Goal: Find specific page/section: Find specific page/section

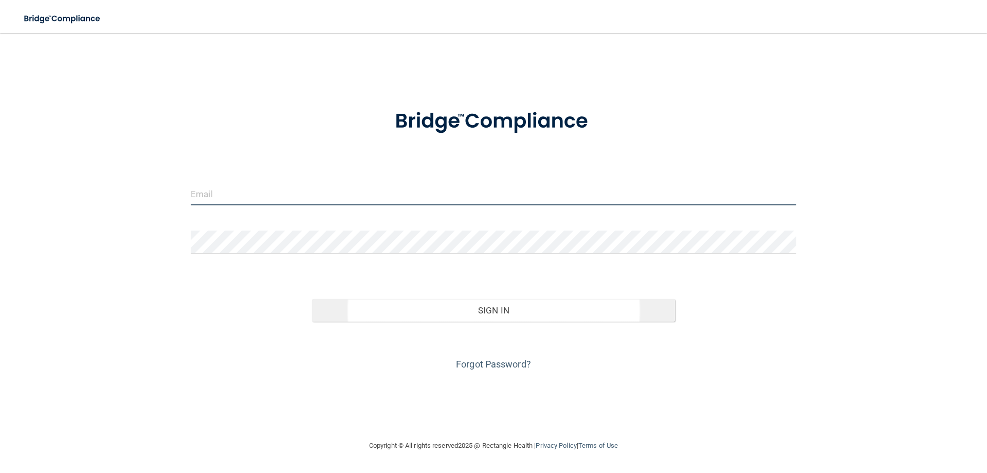
type input "[EMAIL_ADDRESS][DOMAIN_NAME]"
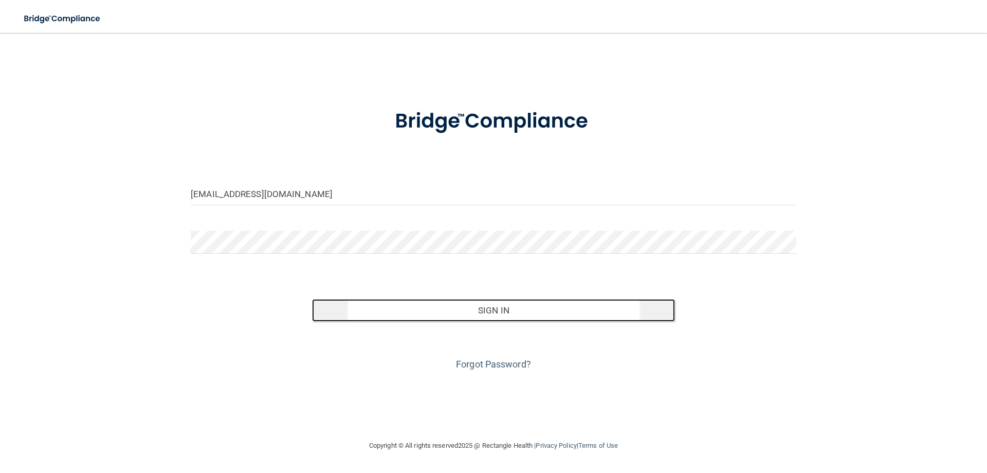
click at [493, 302] on button "Sign In" at bounding box center [494, 310] width 364 height 23
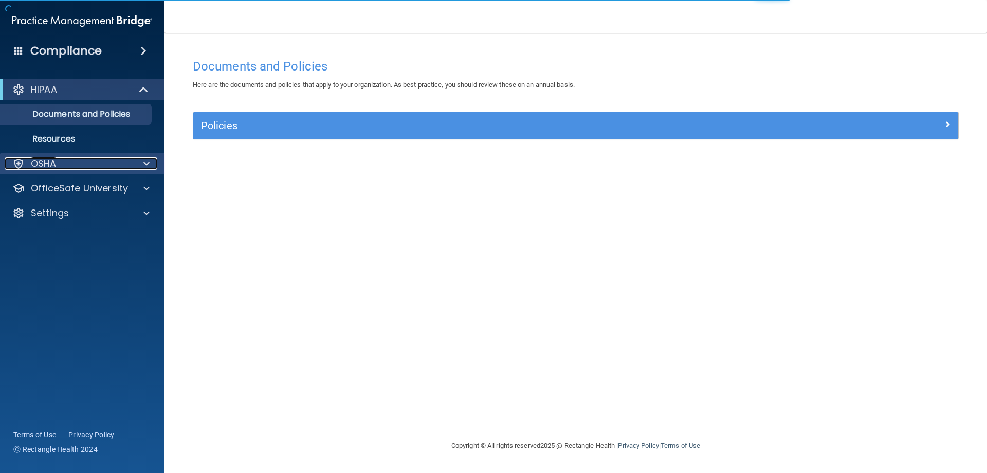
click at [91, 169] on div "OSHA" at bounding box center [69, 163] width 128 height 12
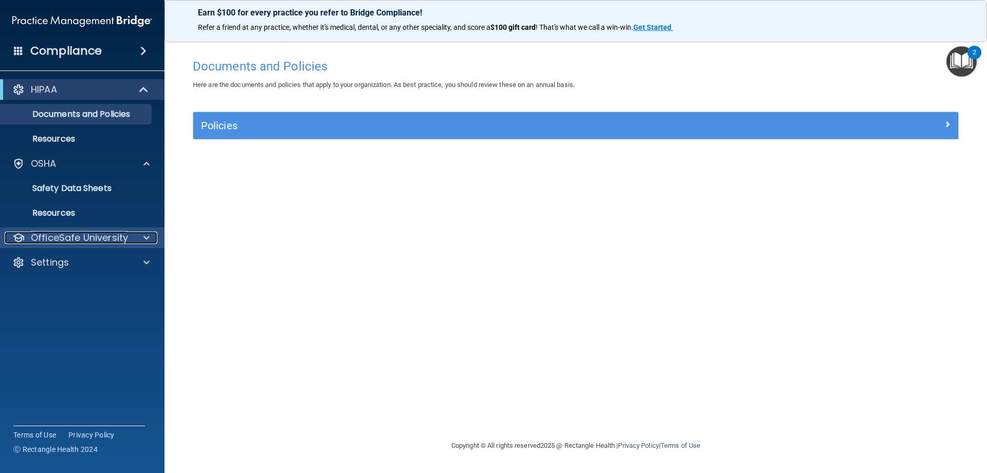
click at [117, 231] on p "OfficeSafe University" at bounding box center [79, 237] width 97 height 12
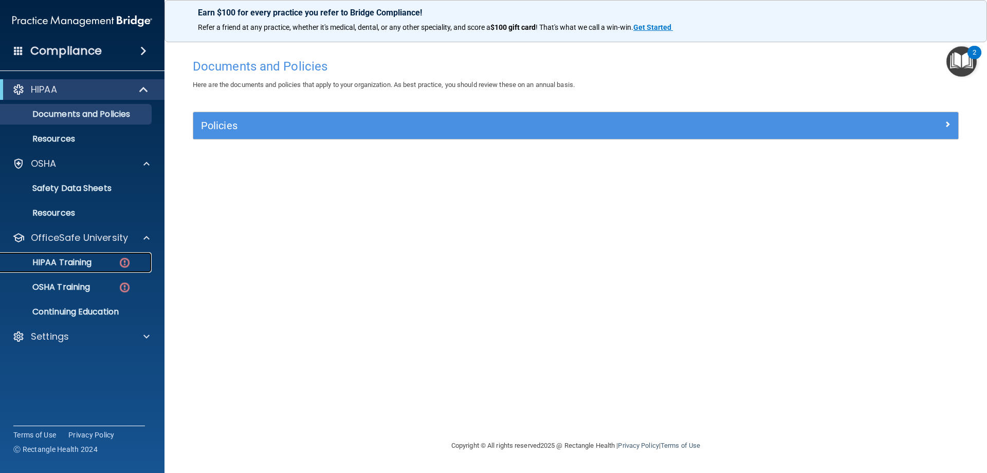
click at [126, 257] on img at bounding box center [124, 262] width 13 height 13
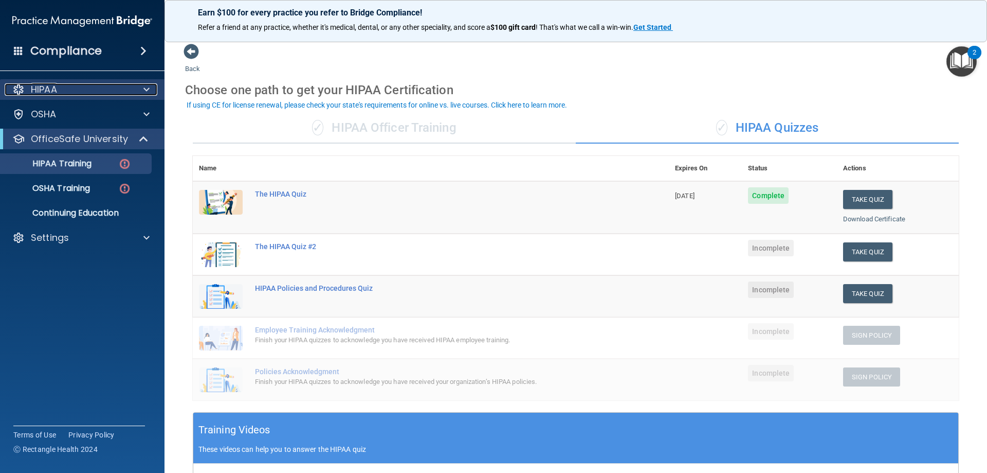
click at [82, 91] on div "HIPAA" at bounding box center [69, 89] width 128 height 12
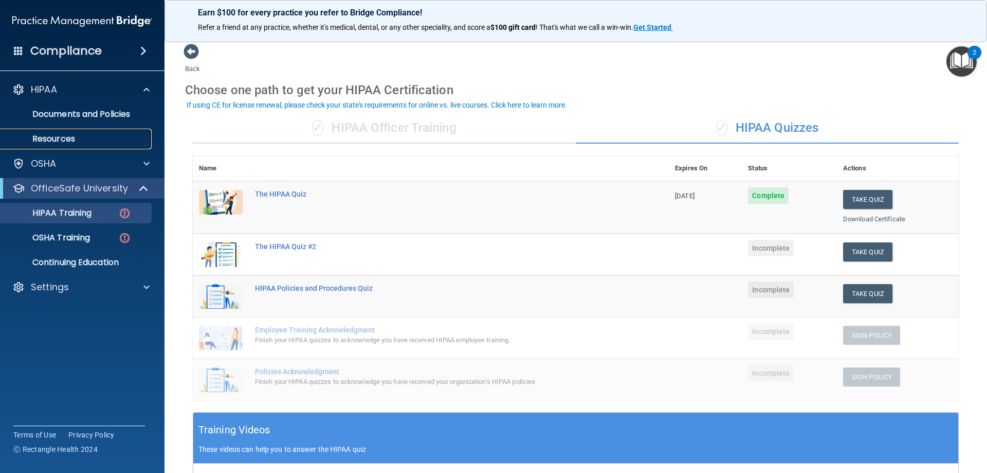
click at [87, 136] on p "Resources" at bounding box center [77, 139] width 140 height 10
